Goal: Task Accomplishment & Management: Manage account settings

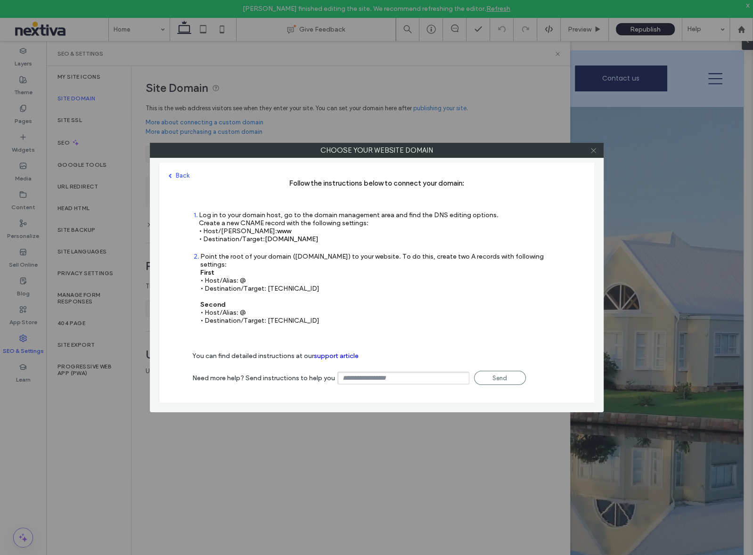
click at [592, 148] on icon at bounding box center [593, 150] width 7 height 7
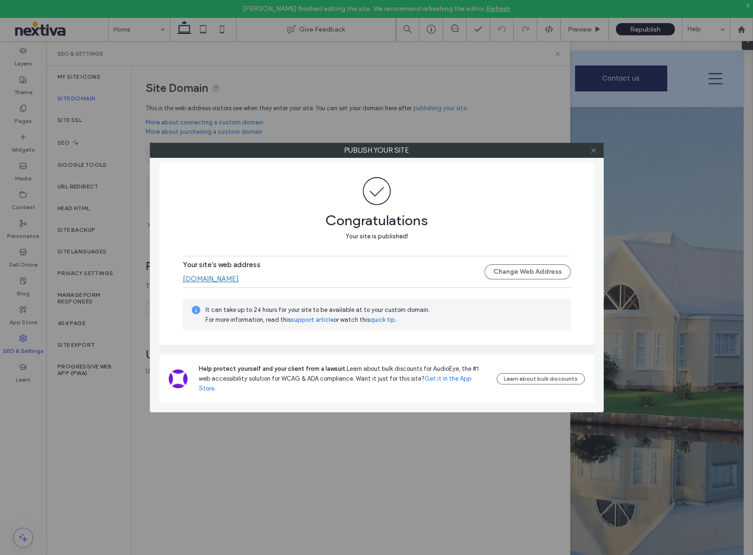
click at [592, 150] on icon at bounding box center [593, 150] width 7 height 7
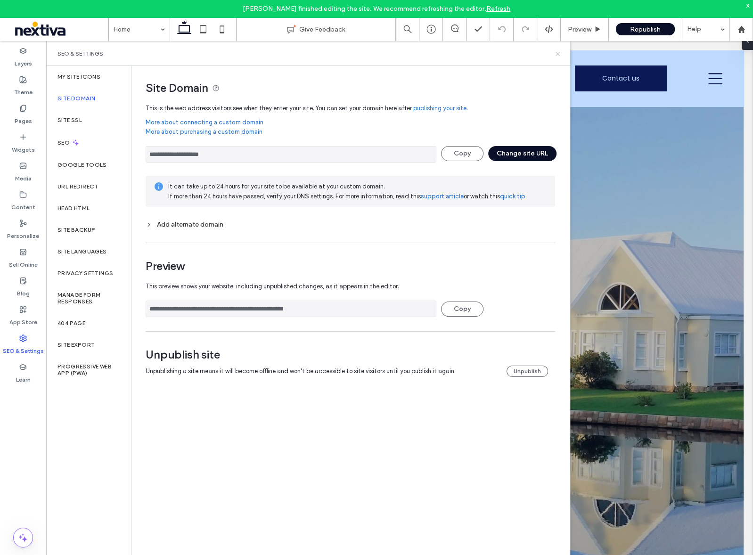
click at [560, 53] on icon at bounding box center [557, 53] width 7 height 7
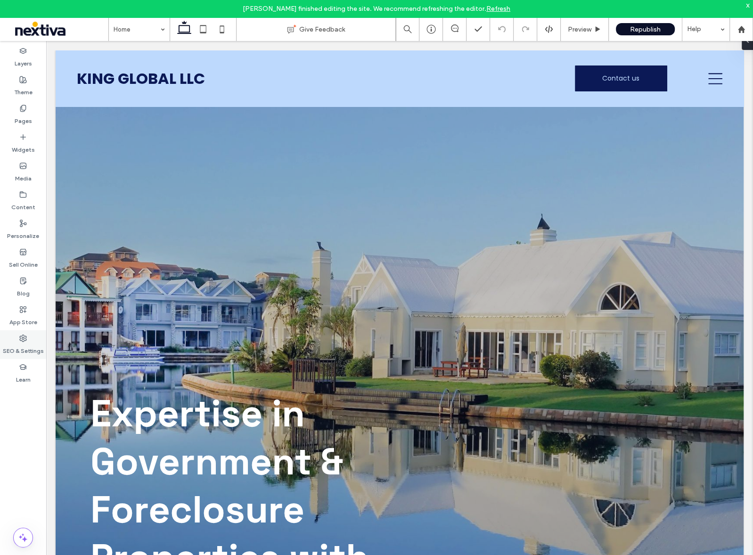
click at [25, 340] on icon at bounding box center [23, 338] width 8 height 8
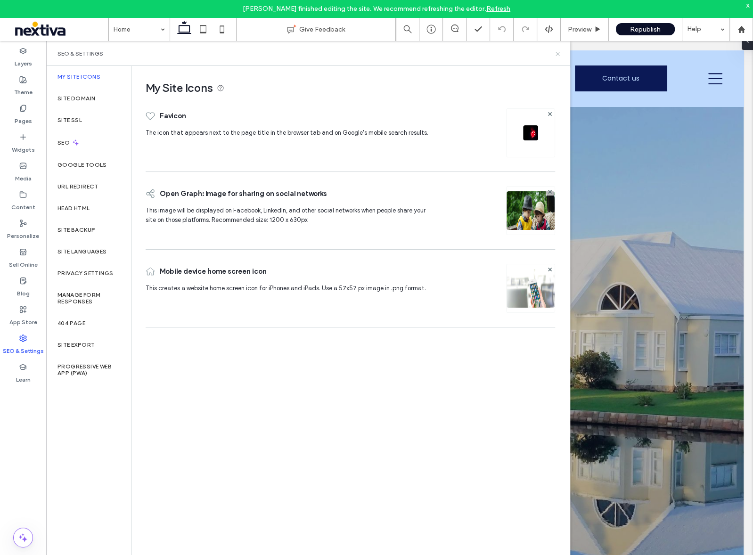
click at [555, 52] on icon at bounding box center [557, 53] width 7 height 7
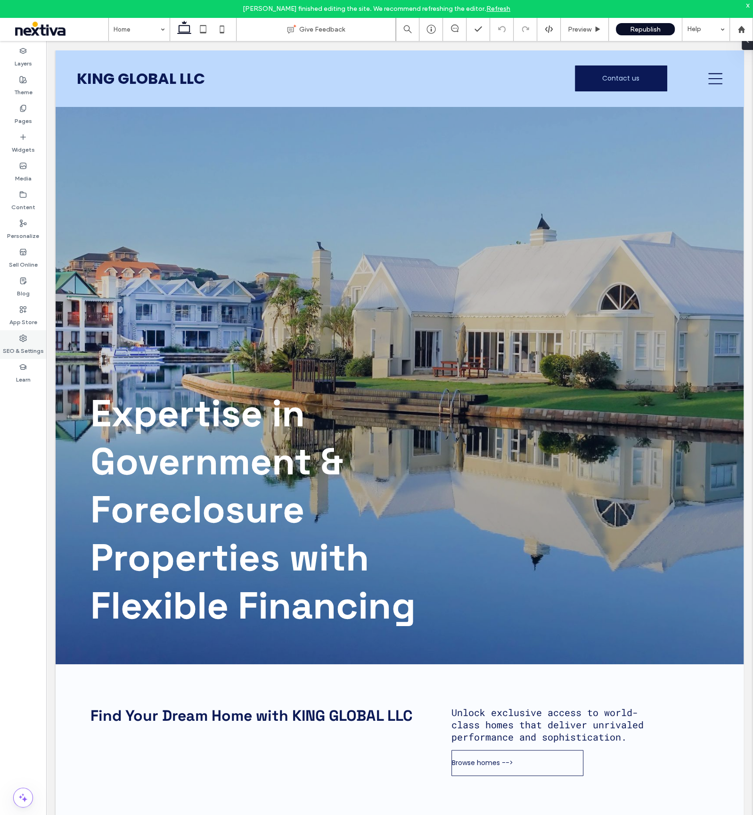
click at [30, 338] on div "SEO & Settings" at bounding box center [23, 344] width 46 height 29
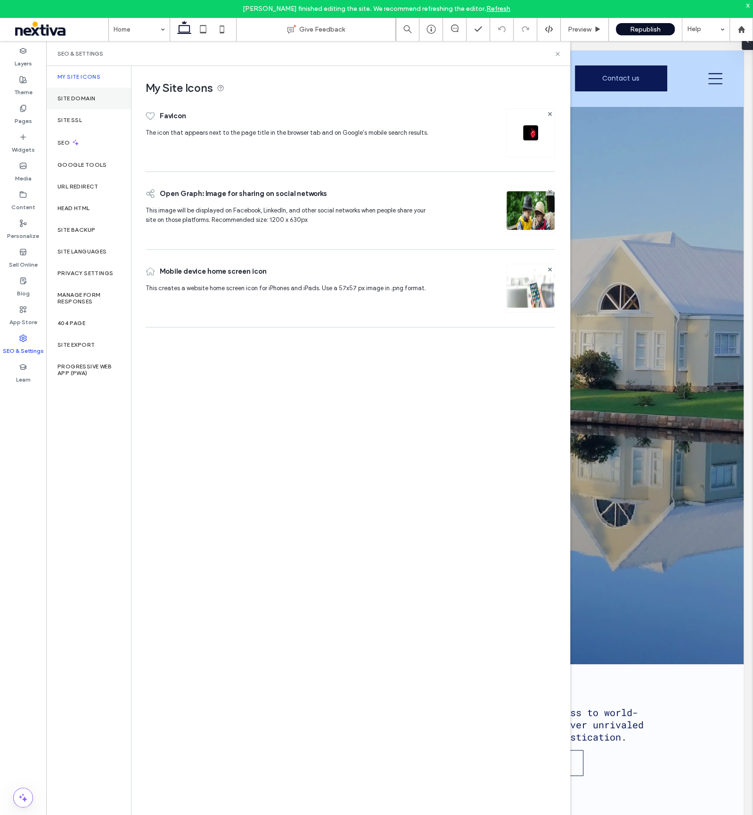
click at [86, 100] on label "Site Domain" at bounding box center [76, 98] width 38 height 7
